Goal: Task Accomplishment & Management: Manage account settings

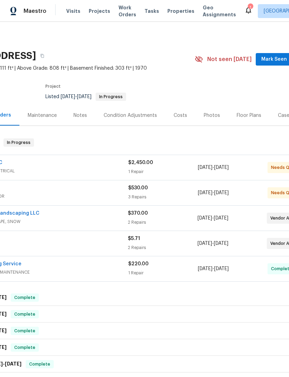
scroll to position [0, 57]
click at [177, 188] on div "$530.00" at bounding box center [163, 188] width 70 height 7
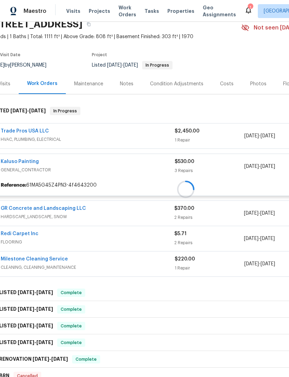
scroll to position [34, 7]
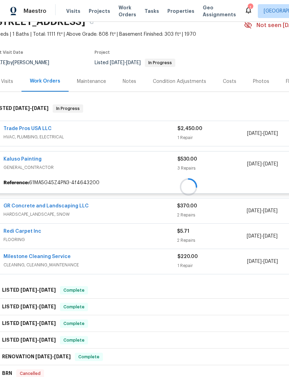
click at [31, 156] on div at bounding box center [189, 186] width 392 height 179
click at [28, 162] on div at bounding box center [189, 186] width 392 height 179
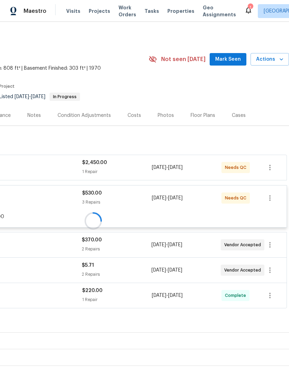
scroll to position [0, 103]
click at [269, 60] on span "Actions" at bounding box center [269, 59] width 27 height 9
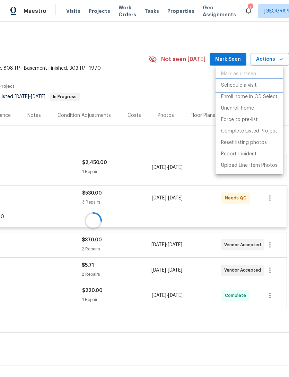
click at [246, 85] on p "Schedule a visit" at bounding box center [239, 85] width 36 height 7
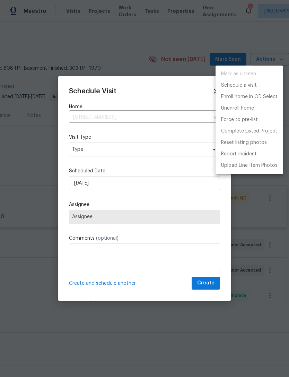
click at [101, 152] on div at bounding box center [144, 188] width 289 height 377
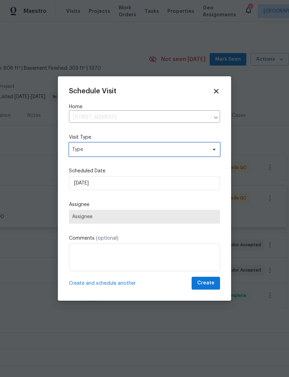
click at [105, 151] on span "Type" at bounding box center [139, 149] width 135 height 7
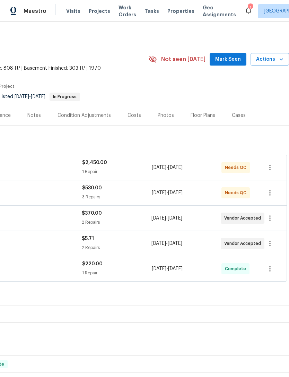
scroll to position [0, 103]
click at [265, 60] on span "Actions" at bounding box center [269, 59] width 27 height 9
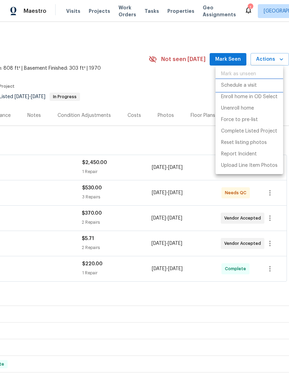
click at [244, 83] on p "Schedule a visit" at bounding box center [239, 85] width 36 height 7
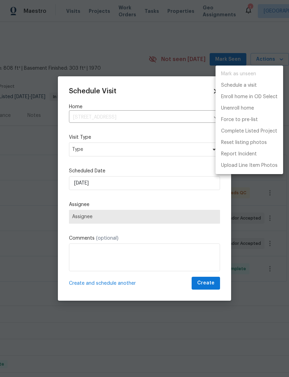
click at [96, 150] on div at bounding box center [144, 188] width 289 height 377
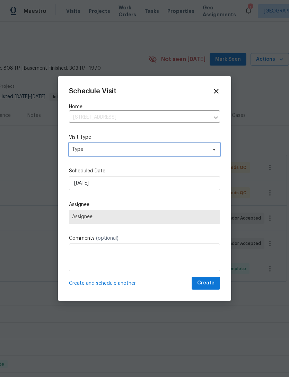
click at [97, 150] on span "Type" at bounding box center [139, 149] width 135 height 7
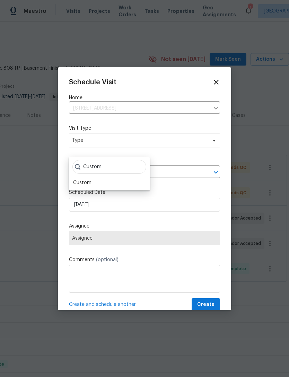
type input "Custom"
click at [88, 182] on div "Custom" at bounding box center [82, 182] width 18 height 7
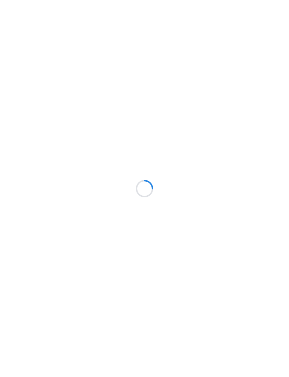
click at [246, 108] on div at bounding box center [144, 188] width 289 height 377
click at [239, 105] on div at bounding box center [144, 188] width 289 height 377
click at [241, 108] on div at bounding box center [144, 188] width 289 height 377
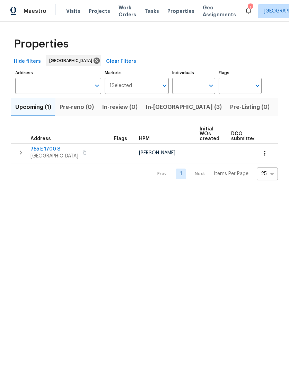
click at [278, 106] on span "Listed (19)" at bounding box center [292, 107] width 29 height 10
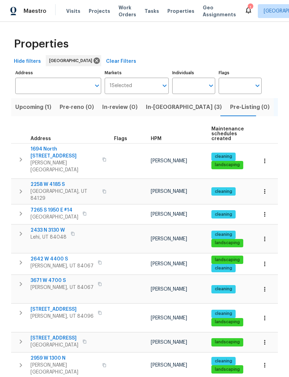
click at [154, 137] on span "HPM" at bounding box center [156, 138] width 11 height 5
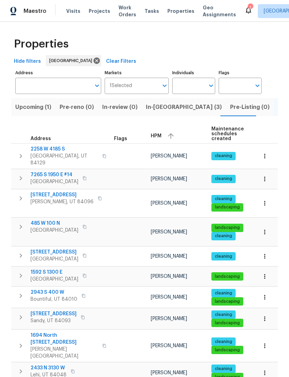
click at [265, 230] on icon "button" at bounding box center [264, 232] width 1 height 5
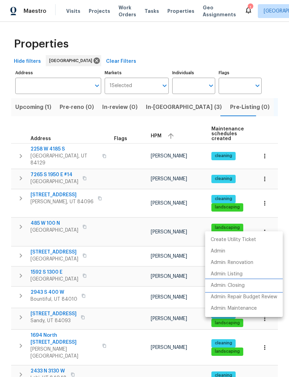
click at [232, 286] on p "Admin: Closing" at bounding box center [228, 285] width 34 height 7
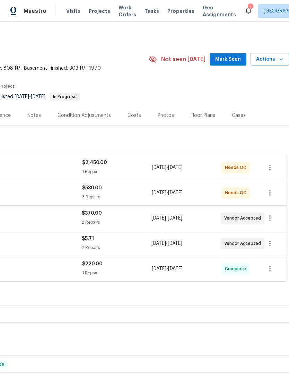
scroll to position [0, 103]
click at [269, 60] on span "Actions" at bounding box center [269, 59] width 27 height 9
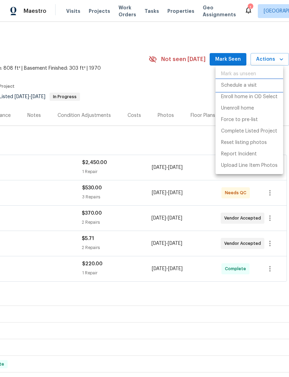
click at [247, 86] on p "Schedule a visit" at bounding box center [239, 85] width 36 height 7
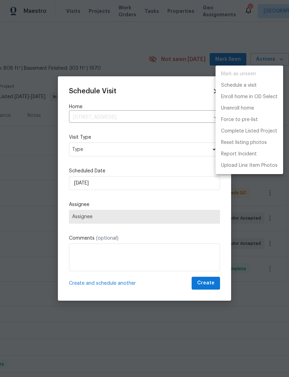
click at [106, 145] on div at bounding box center [144, 188] width 289 height 377
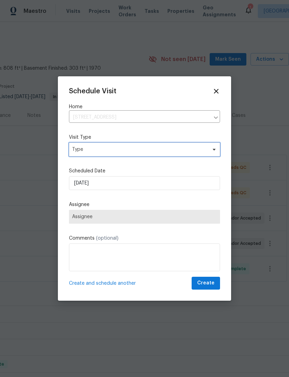
click at [102, 148] on span "Type" at bounding box center [139, 149] width 135 height 7
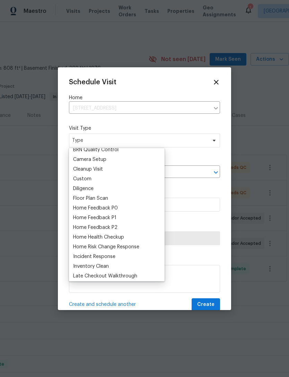
scroll to position [44, 0]
type input "C"
click at [91, 178] on div "Custom" at bounding box center [82, 178] width 18 height 7
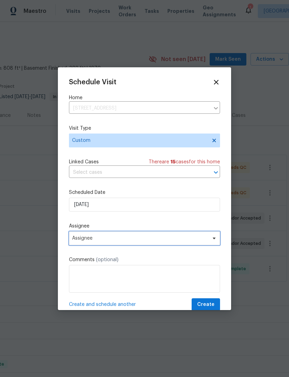
click at [108, 239] on span "Assignee" at bounding box center [140, 239] width 136 height 6
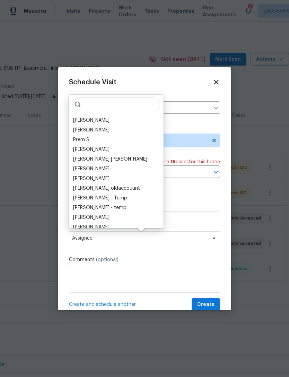
click at [100, 121] on div "[PERSON_NAME]" at bounding box center [91, 120] width 36 height 7
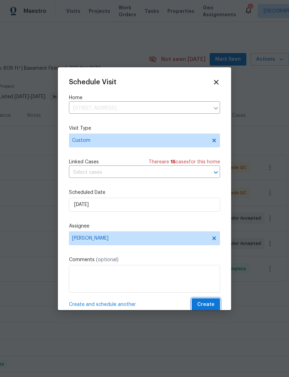
click at [207, 303] on span "Create" at bounding box center [205, 304] width 17 height 9
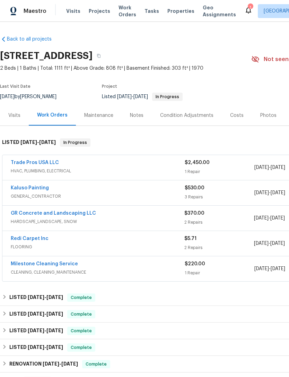
click at [42, 161] on link "Trade Pros USA LLC" at bounding box center [35, 162] width 48 height 5
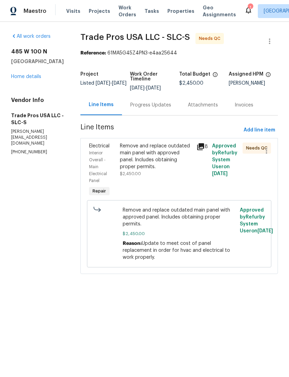
click at [150, 106] on div "Progress Updates" at bounding box center [150, 105] width 41 height 7
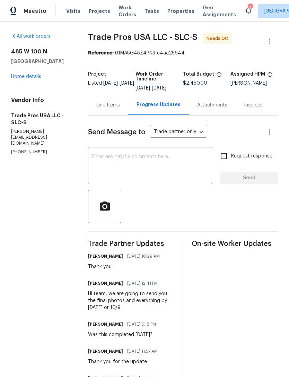
click at [120, 167] on textarea at bounding box center [150, 166] width 116 height 24
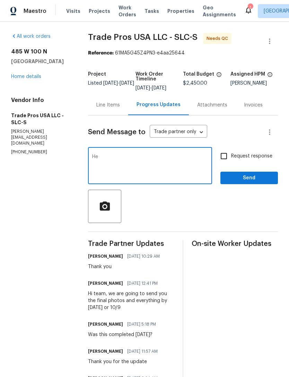
type textarea "H"
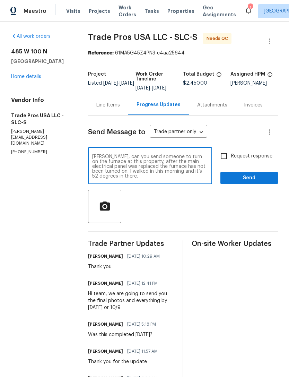
type textarea "[PERSON_NAME], can you send someone to turn on the furnace at this property, af…"
click at [223, 161] on input "Request response" at bounding box center [224, 156] width 15 height 15
checkbox input "true"
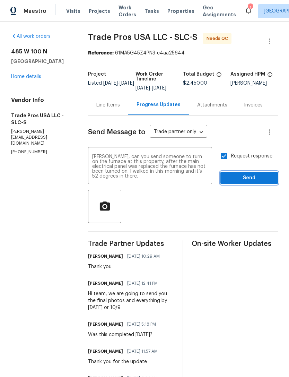
click at [252, 182] on span "Send" at bounding box center [249, 178] width 46 height 9
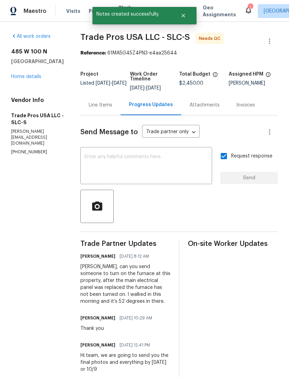
click at [33, 77] on link "Home details" at bounding box center [26, 76] width 30 height 5
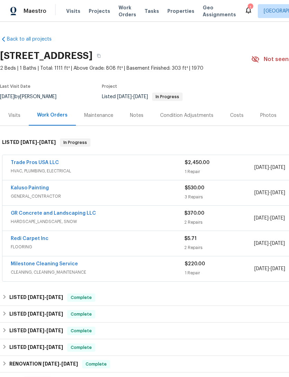
click at [85, 189] on div "Kaluso Painting" at bounding box center [98, 189] width 174 height 8
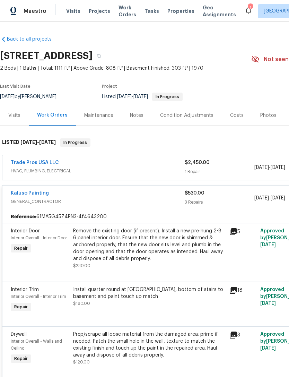
click at [158, 257] on div "Remove the existing door (if present). Install a new pre-hung 2-8 6 panel inter…" at bounding box center [149, 245] width 152 height 35
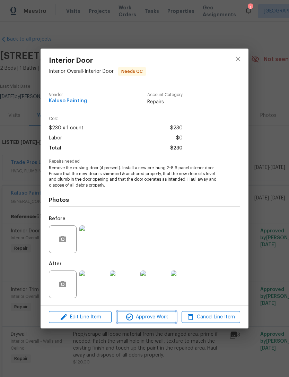
click at [150, 315] on span "Approve Work" at bounding box center [146, 317] width 54 height 9
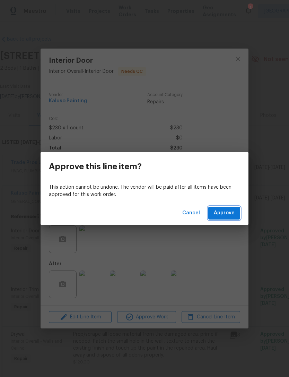
click at [224, 212] on span "Approve" at bounding box center [224, 213] width 21 height 9
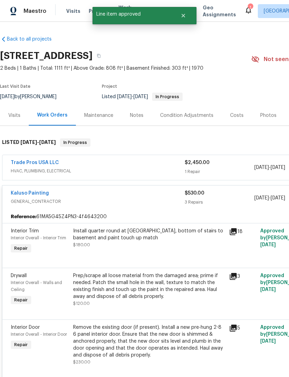
click at [137, 246] on div "Install quarter round at second floor hall, bottom of stairs to basement and pa…" at bounding box center [149, 238] width 152 height 21
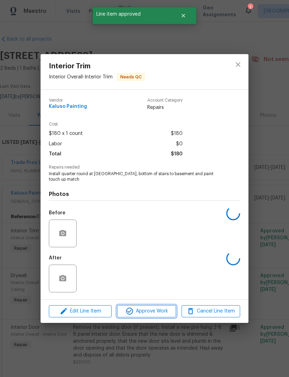
click at [150, 310] on span "Approve Work" at bounding box center [146, 311] width 54 height 9
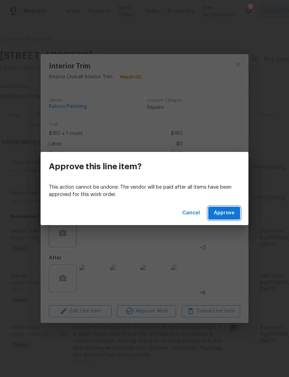
click at [229, 213] on span "Approve" at bounding box center [224, 213] width 21 height 9
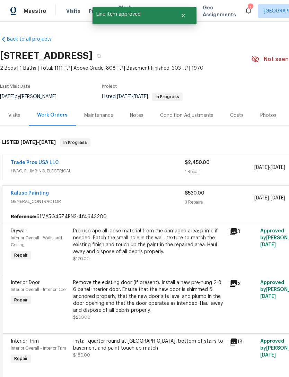
click at [135, 257] on div "Prep/scrape all loose material from the damaged area; prime if needed. Patch th…" at bounding box center [149, 245] width 152 height 35
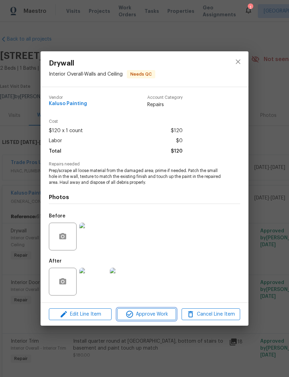
click at [147, 310] on button "Approve Work" at bounding box center [146, 314] width 59 height 12
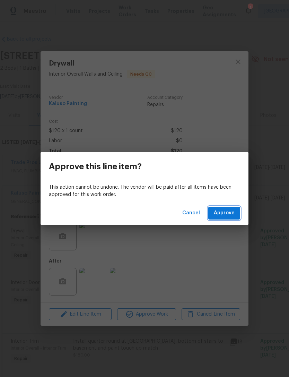
click at [224, 212] on span "Approve" at bounding box center [224, 213] width 21 height 9
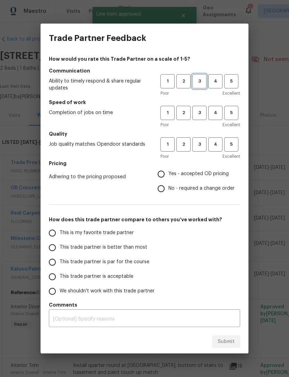
click at [198, 85] on button "3" at bounding box center [200, 81] width 14 height 14
click at [204, 116] on span "3" at bounding box center [199, 113] width 13 height 8
click at [205, 145] on span "3" at bounding box center [199, 145] width 13 height 8
click at [163, 176] on input "Yes - accepted OD pricing" at bounding box center [161, 174] width 15 height 15
radio input "true"
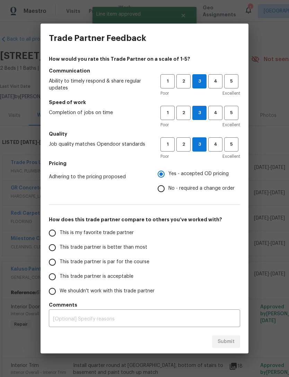
click at [59, 232] on input "This is my favorite trade partner" at bounding box center [52, 233] width 15 height 15
click at [228, 338] on span "Submit" at bounding box center [226, 342] width 17 height 9
radio input "true"
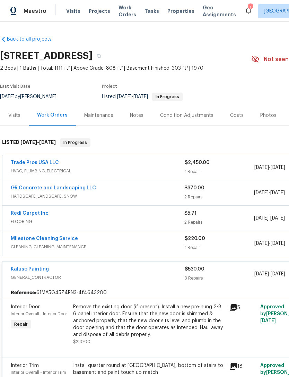
click at [122, 12] on span "Work Orders" at bounding box center [128, 11] width 18 height 14
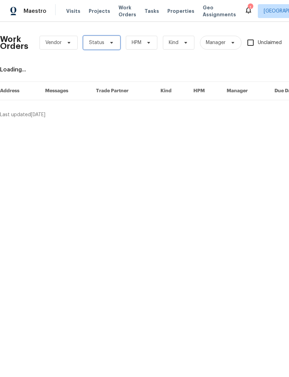
click at [108, 40] on span "Status" at bounding box center [101, 43] width 37 height 14
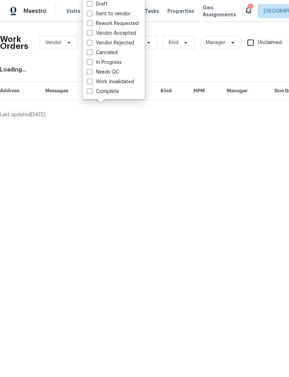
click at [92, 73] on span at bounding box center [90, 72] width 6 height 6
click at [92, 73] on input "Needs QC" at bounding box center [89, 71] width 5 height 5
checkbox input "true"
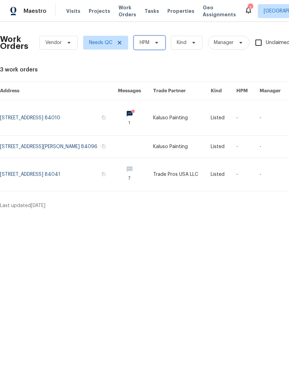
click at [154, 43] on span at bounding box center [156, 43] width 8 height 6
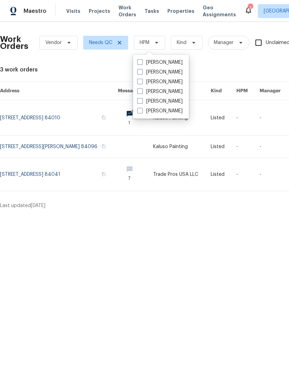
click at [144, 61] on label "[PERSON_NAME]" at bounding box center [159, 62] width 45 height 7
click at [142, 61] on input "[PERSON_NAME]" at bounding box center [139, 61] width 5 height 5
checkbox input "true"
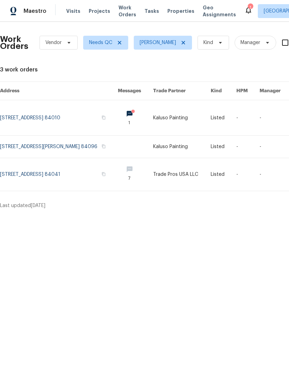
click at [129, 113] on link at bounding box center [135, 117] width 35 height 35
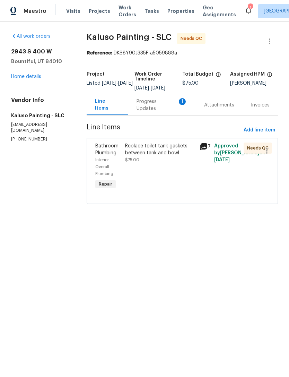
click at [172, 103] on div "Progress Updates 1" at bounding box center [162, 105] width 51 height 14
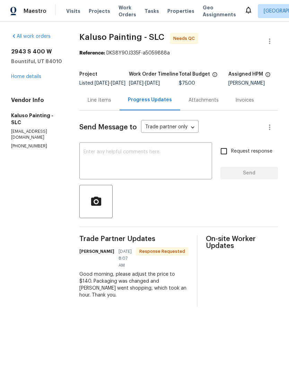
click at [31, 78] on link "Home details" at bounding box center [26, 76] width 30 height 5
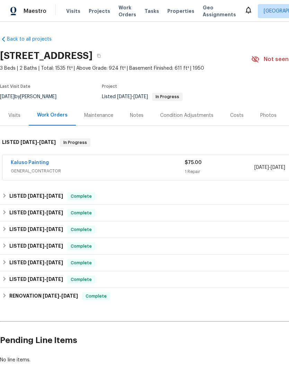
click at [127, 163] on div "Kaluso Painting" at bounding box center [98, 163] width 174 height 8
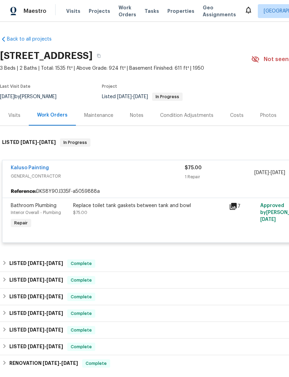
click at [162, 209] on div "Replace toilet tank gaskets between tank and bowl $75.00" at bounding box center [149, 209] width 152 height 14
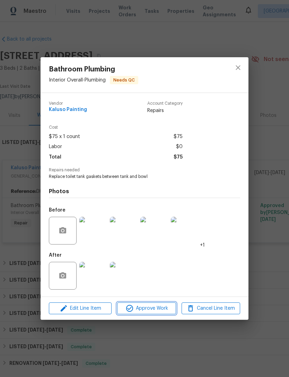
click at [151, 308] on span "Approve Work" at bounding box center [146, 308] width 54 height 9
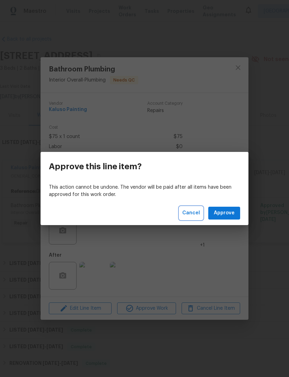
click at [191, 211] on span "Cancel" at bounding box center [191, 213] width 18 height 9
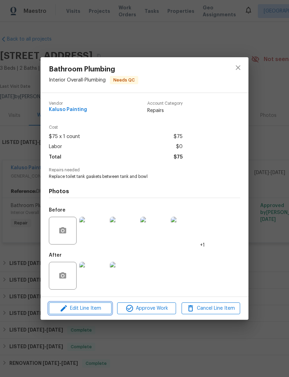
click at [86, 308] on span "Edit Line Item" at bounding box center [80, 308] width 59 height 9
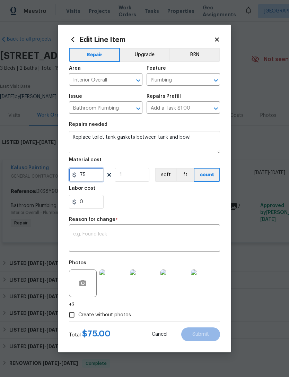
click at [96, 176] on input "75" at bounding box center [86, 175] width 35 height 14
type input "140"
click at [121, 235] on textarea at bounding box center [144, 239] width 143 height 15
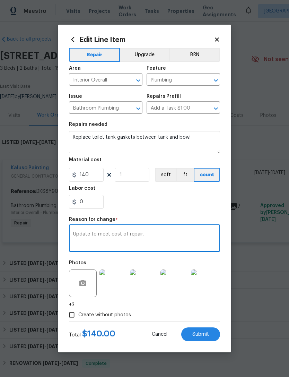
type textarea "Update to meet cost of repair."
click at [160, 203] on div "0" at bounding box center [144, 202] width 151 height 14
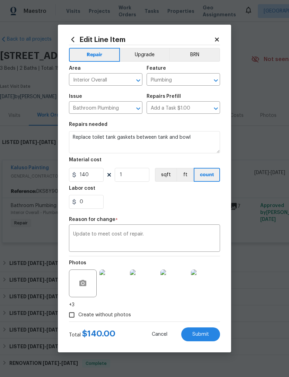
click at [203, 332] on span "Submit" at bounding box center [201, 334] width 17 height 5
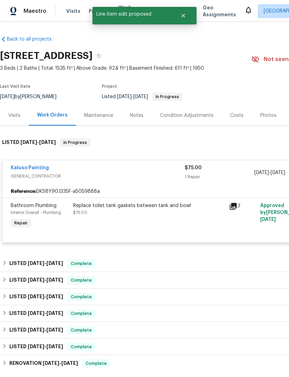
click at [133, 180] on div "Kaluso Painting GENERAL_CONTRACTOR" at bounding box center [98, 172] width 174 height 17
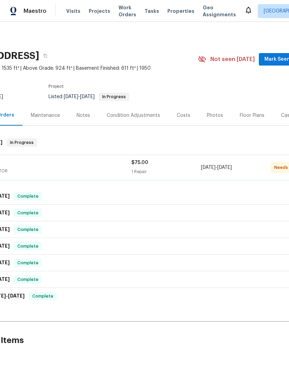
scroll to position [0, 53]
click at [96, 172] on span "GENERAL_CONTRACTOR" at bounding box center [44, 171] width 174 height 7
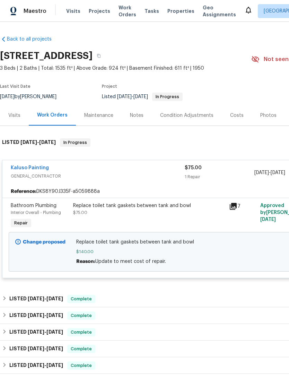
scroll to position [0, 0]
click at [40, 169] on link "Kaluso Painting" at bounding box center [30, 167] width 38 height 5
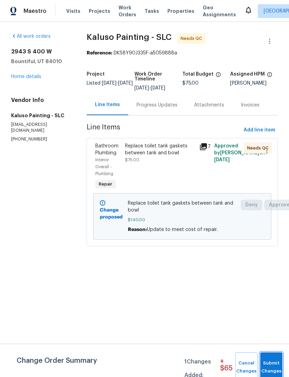
click at [272, 361] on span "Submit Changes" at bounding box center [271, 367] width 15 height 16
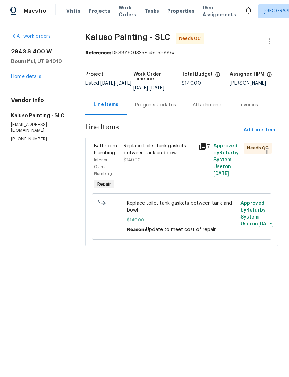
click at [155, 160] on div "Replace toilet tank gaskets between tank and bowl $140.00" at bounding box center [159, 153] width 71 height 21
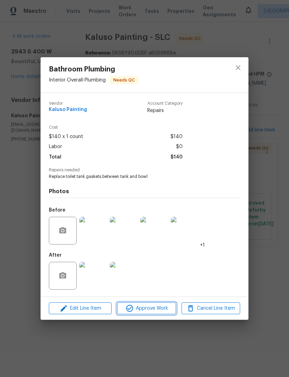
click at [151, 306] on span "Approve Work" at bounding box center [146, 308] width 54 height 9
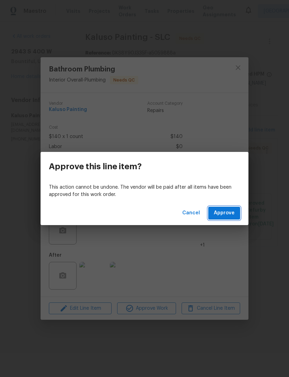
click at [223, 211] on span "Approve" at bounding box center [224, 213] width 21 height 9
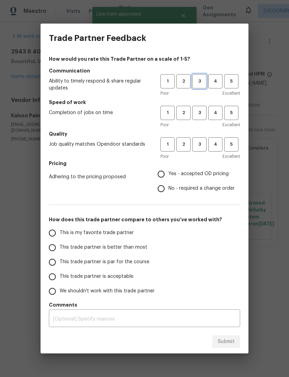
click at [199, 81] on span "3" at bounding box center [199, 81] width 13 height 8
click at [202, 114] on span "3" at bounding box center [199, 113] width 13 height 8
click at [203, 146] on span "3" at bounding box center [199, 145] width 13 height 8
click at [168, 175] on input "Yes - accepted OD pricing" at bounding box center [161, 174] width 15 height 15
radio input "true"
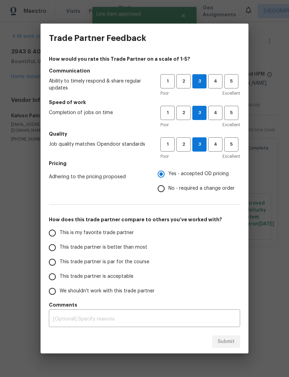
click at [54, 235] on input "This is my favorite trade partner" at bounding box center [52, 233] width 15 height 15
click at [232, 340] on span "Submit" at bounding box center [226, 342] width 17 height 9
radio input "true"
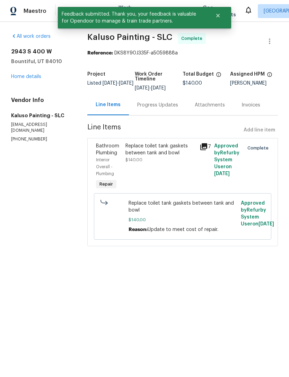
click at [32, 74] on link "Home details" at bounding box center [26, 76] width 30 height 5
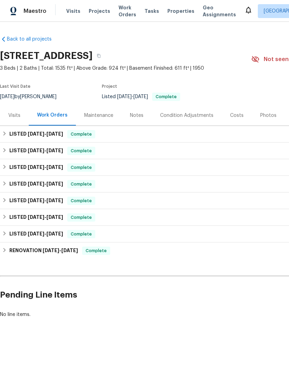
click at [139, 116] on div "Notes" at bounding box center [137, 115] width 14 height 7
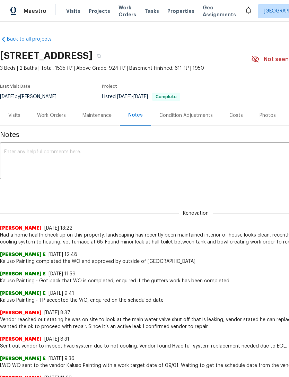
click at [44, 154] on textarea at bounding box center [196, 162] width 384 height 24
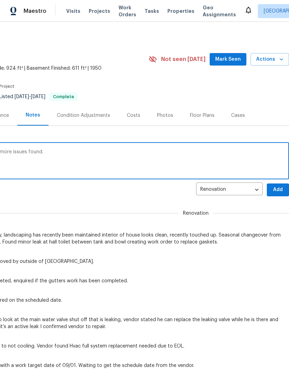
scroll to position [0, 103]
type textarea "Leak at toilet tank has been addressed no more issues found."
click at [275, 190] on span "Add" at bounding box center [278, 190] width 11 height 9
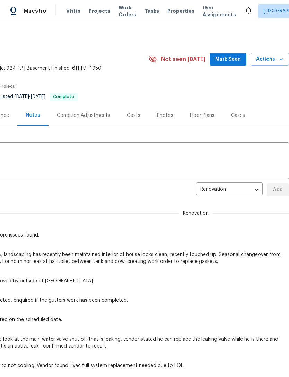
click at [267, 58] on span "Actions" at bounding box center [269, 59] width 27 height 9
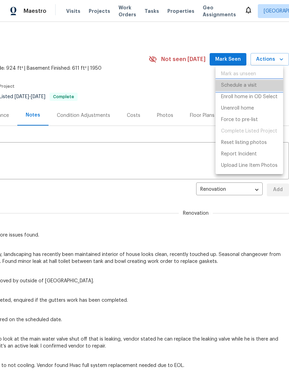
click at [247, 86] on p "Schedule a visit" at bounding box center [239, 85] width 36 height 7
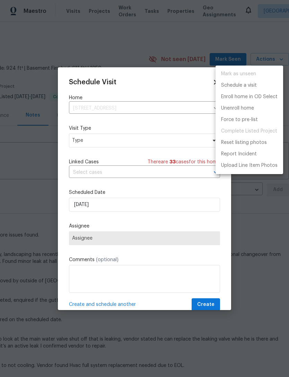
click at [104, 141] on div at bounding box center [144, 188] width 289 height 377
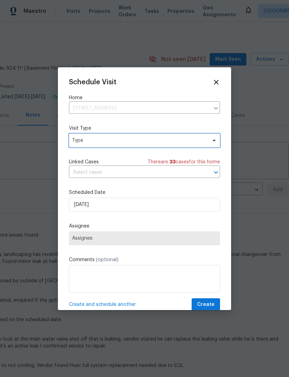
click at [116, 141] on span "Type" at bounding box center [139, 140] width 135 height 7
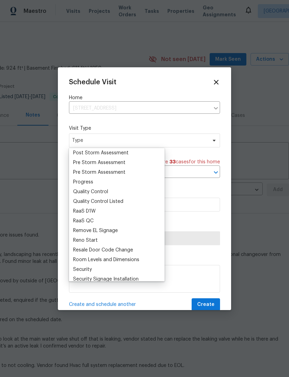
scroll to position [442, 0]
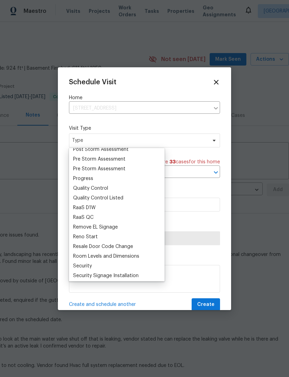
click at [86, 177] on div "Progress" at bounding box center [83, 178] width 20 height 7
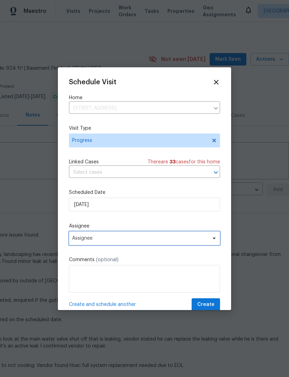
click at [95, 239] on span "Assignee" at bounding box center [140, 239] width 136 height 6
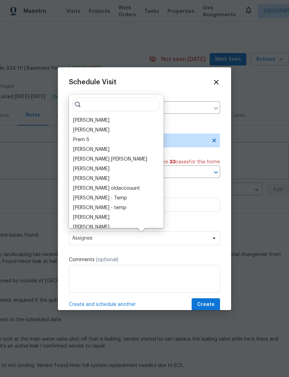
click at [101, 117] on div "[PERSON_NAME]" at bounding box center [91, 120] width 36 height 7
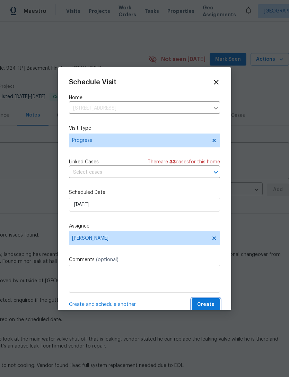
click at [213, 301] on button "Create" at bounding box center [206, 304] width 28 height 13
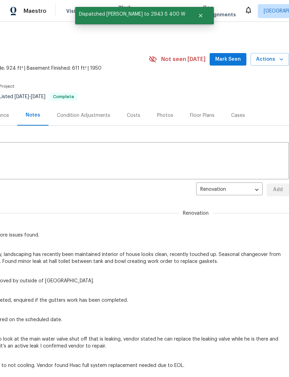
click at [223, 59] on span "Mark Seen" at bounding box center [228, 59] width 26 height 9
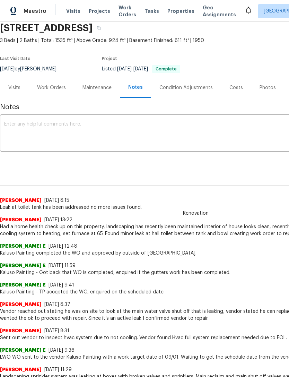
scroll to position [28, 0]
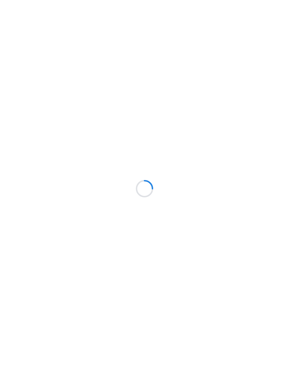
click at [73, 11] on div at bounding box center [144, 188] width 289 height 377
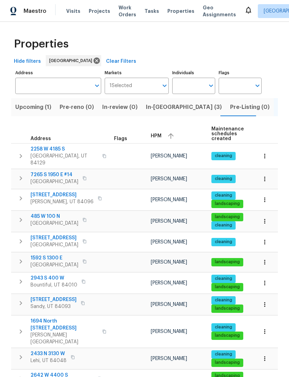
click at [75, 14] on span "Visits" at bounding box center [73, 11] width 14 height 7
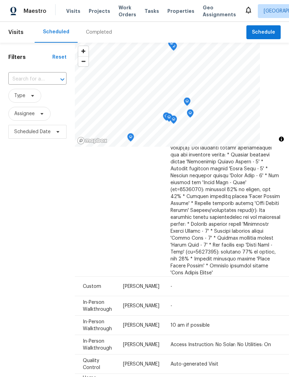
scroll to position [615, 54]
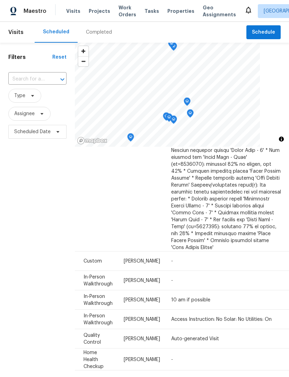
click at [0, 0] on icon at bounding box center [0, 0] width 0 height 0
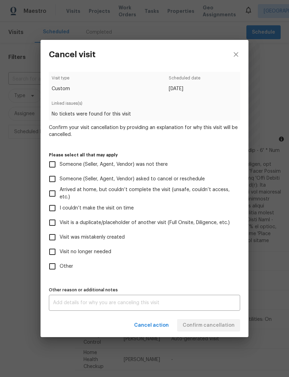
click at [54, 249] on input "Visit no longer needed" at bounding box center [52, 252] width 15 height 15
checkbox input "true"
click at [128, 303] on textarea at bounding box center [144, 302] width 183 height 5
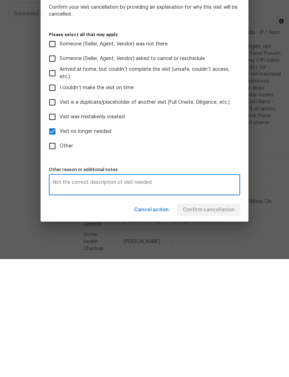
scroll to position [22, 0]
type textarea "Not the correct description of visit needed"
click at [206, 316] on div "Cancel action Confirm cancellation" at bounding box center [145, 328] width 208 height 24
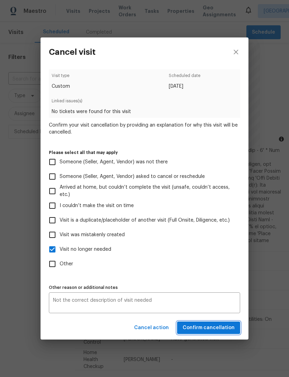
click at [219, 326] on span "Confirm cancellation" at bounding box center [209, 328] width 52 height 9
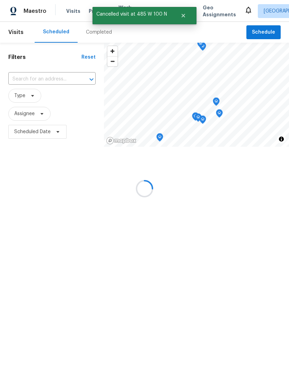
scroll to position [0, 0]
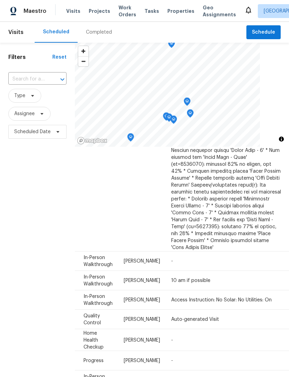
click at [175, 13] on span "Properties" at bounding box center [181, 11] width 27 height 7
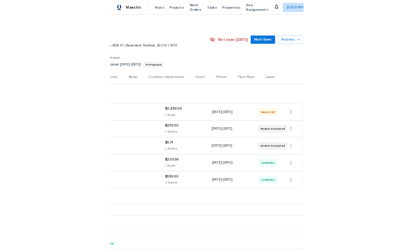
scroll to position [0, 103]
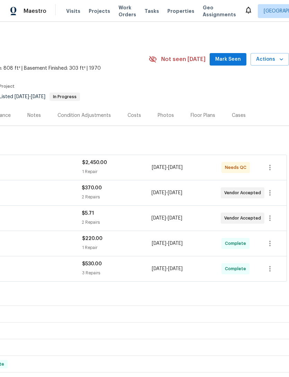
click at [269, 58] on span "Actions" at bounding box center [269, 59] width 27 height 9
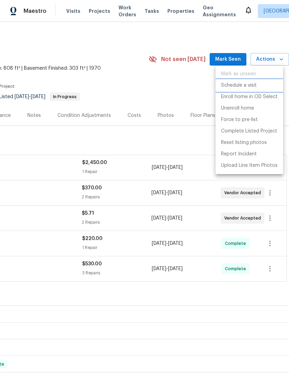
click at [250, 86] on p "Schedule a visit" at bounding box center [239, 85] width 36 height 7
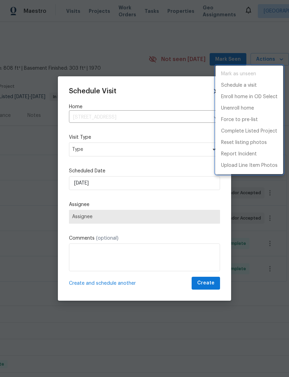
click at [108, 150] on div at bounding box center [144, 188] width 289 height 377
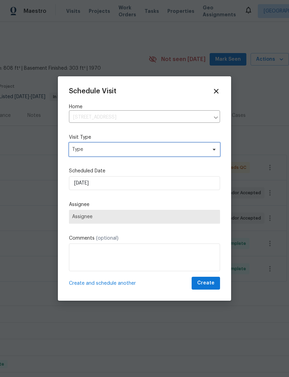
click at [112, 149] on span "Type" at bounding box center [139, 149] width 135 height 7
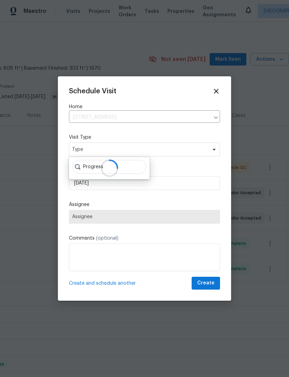
scroll to position [0, 0]
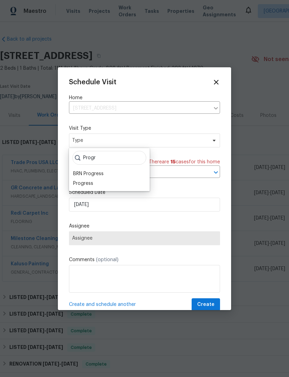
type input "Progr"
click at [86, 184] on div "Progress" at bounding box center [83, 183] width 20 height 7
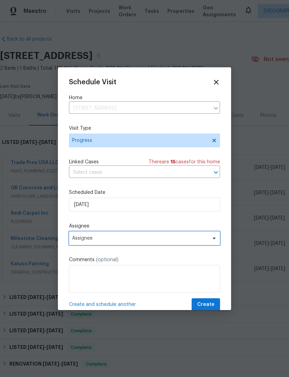
click at [105, 241] on span "Assignee" at bounding box center [140, 239] width 136 height 6
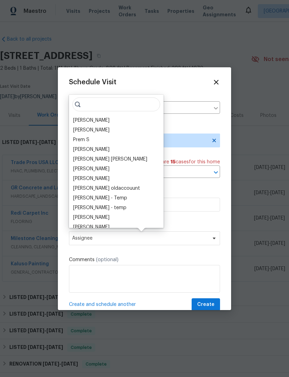
click at [97, 121] on div "[PERSON_NAME]" at bounding box center [91, 120] width 36 height 7
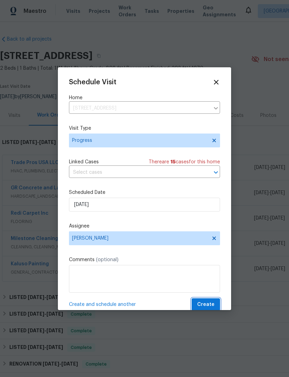
click at [209, 302] on span "Create" at bounding box center [205, 304] width 17 height 9
click at [215, 305] on button "Create" at bounding box center [206, 304] width 28 height 13
click at [206, 305] on span "Create" at bounding box center [205, 304] width 17 height 9
